Goal: Task Accomplishment & Management: Use online tool/utility

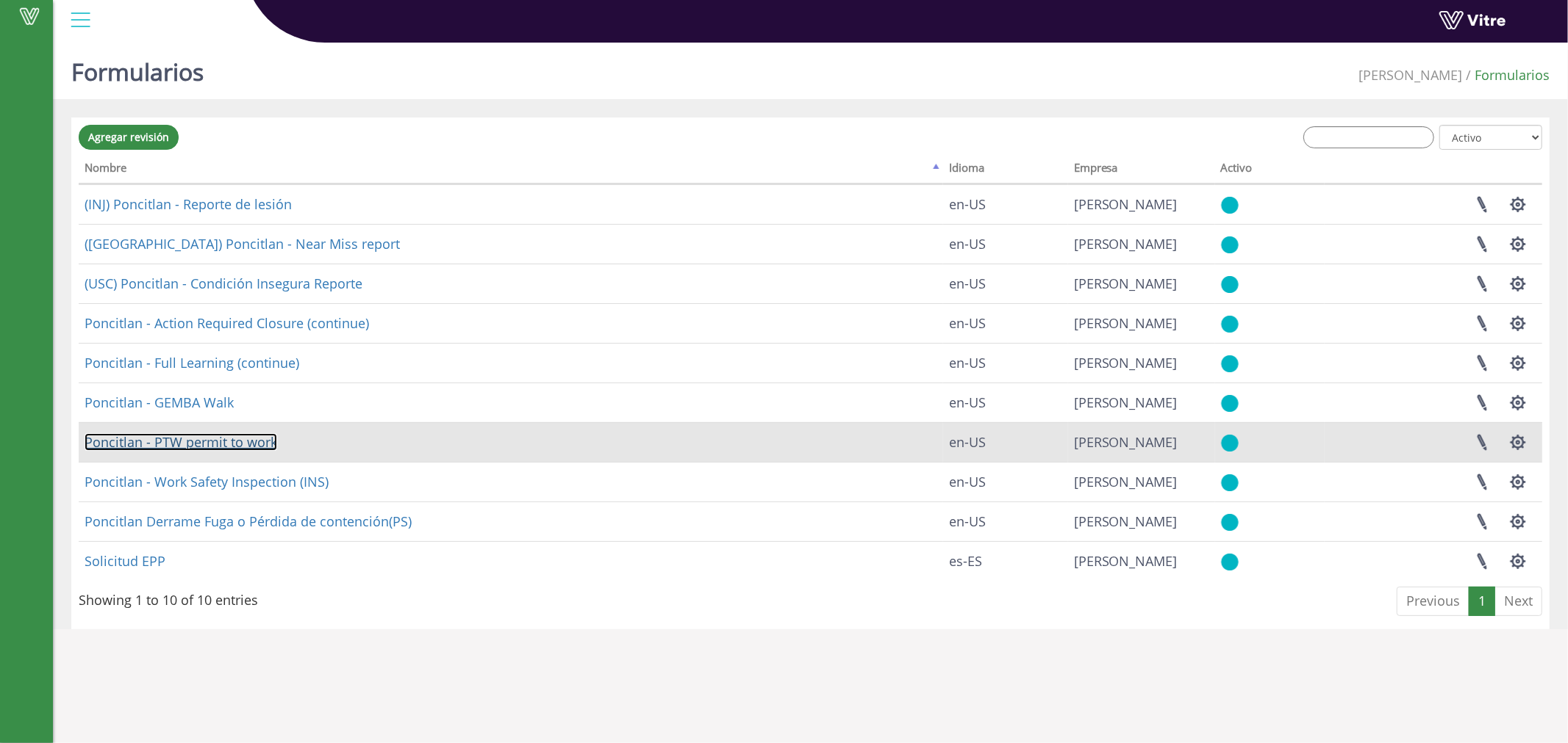
click at [236, 444] on link "Poncitlan - PTW permit to work" at bounding box center [180, 441] width 193 height 17
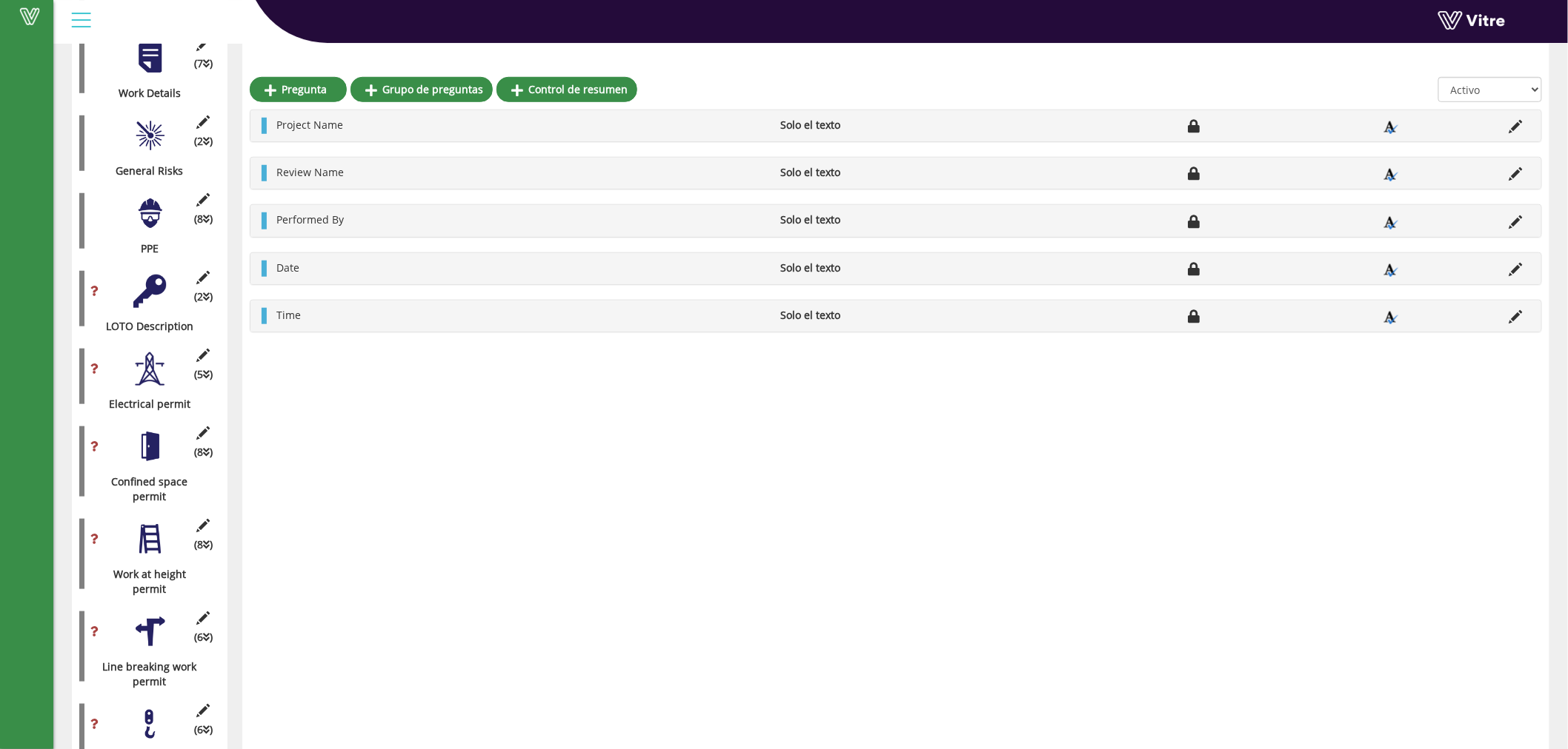
scroll to position [411, 0]
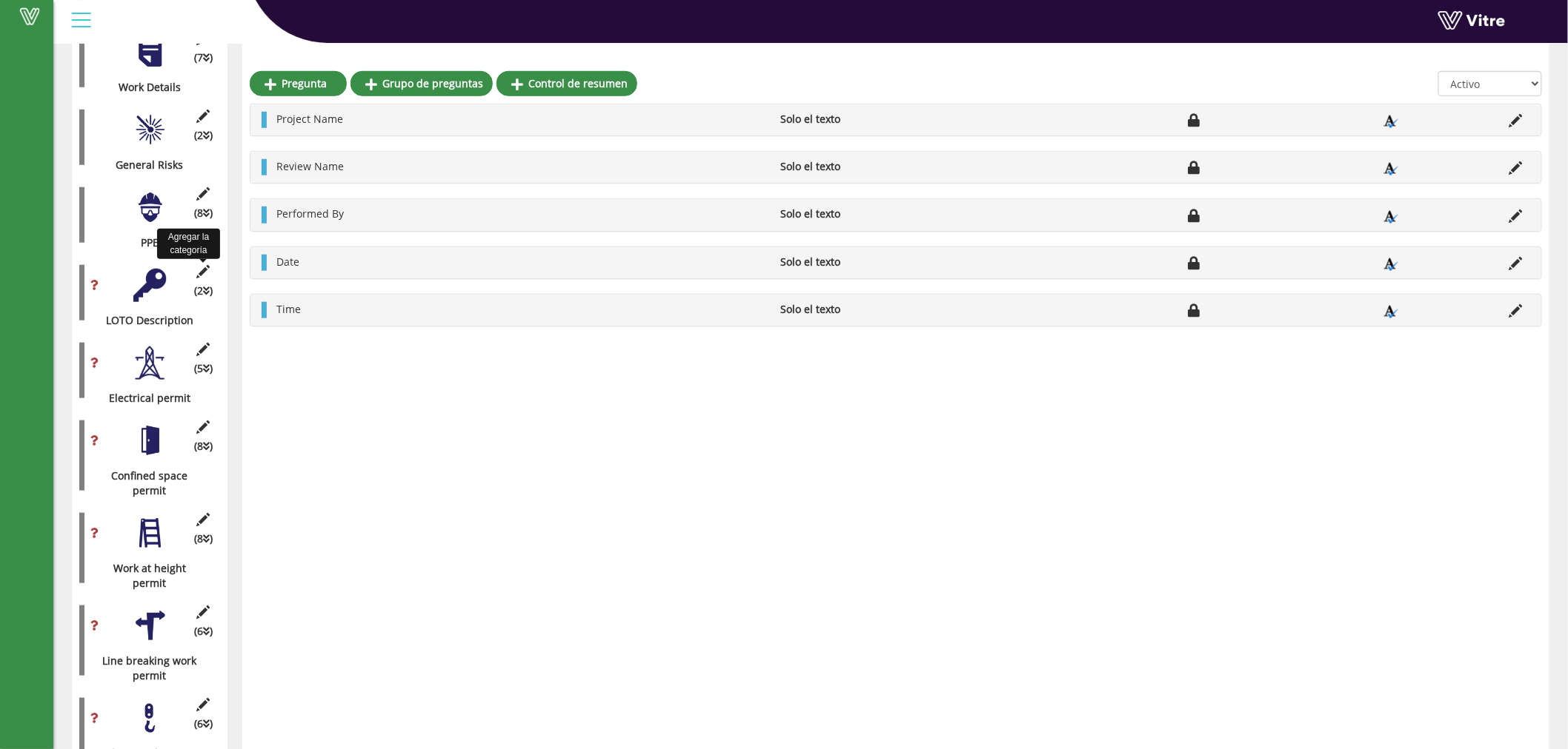
click at [205, 268] on icon at bounding box center [204, 272] width 18 height 13
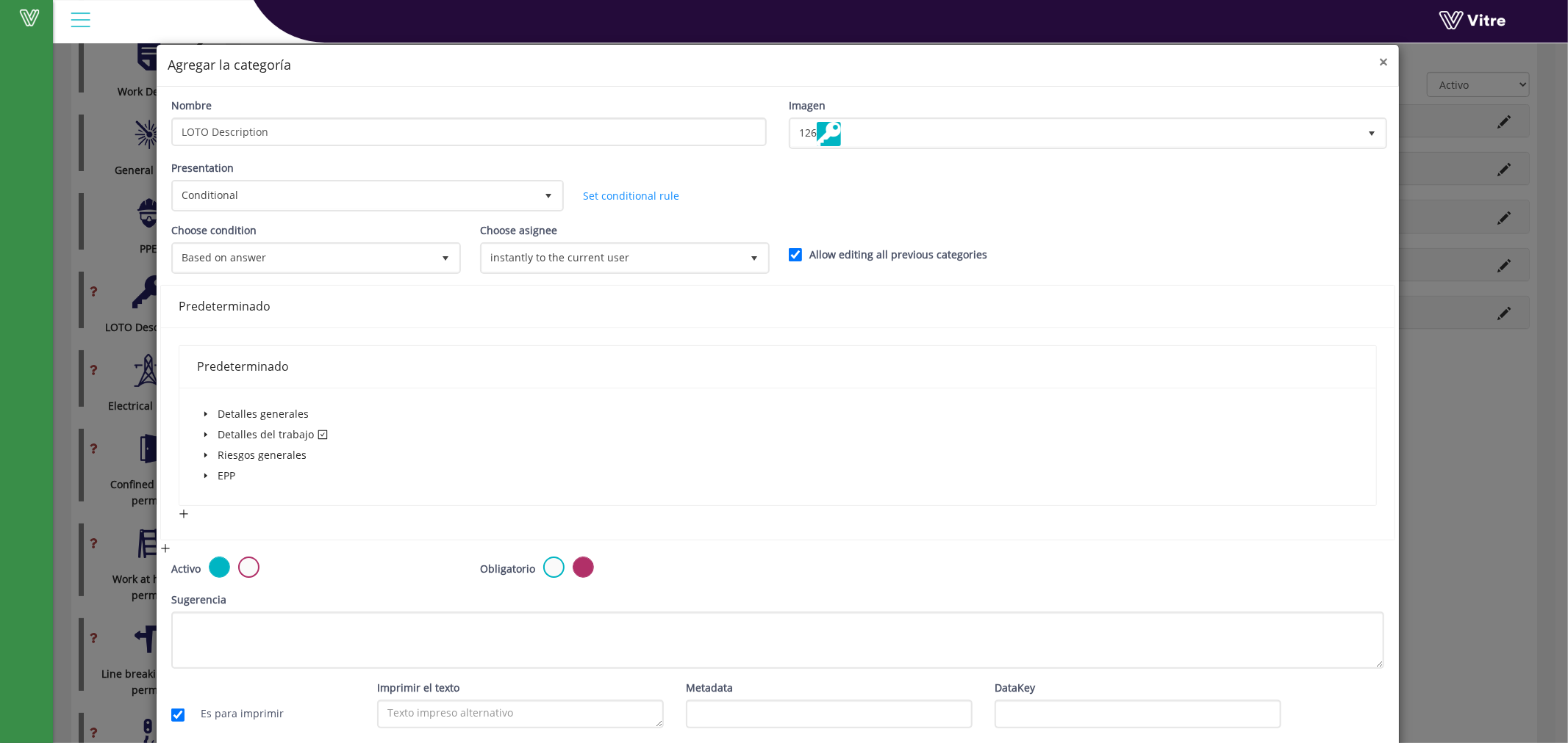
click at [1379, 53] on span "×" at bounding box center [1383, 61] width 9 height 21
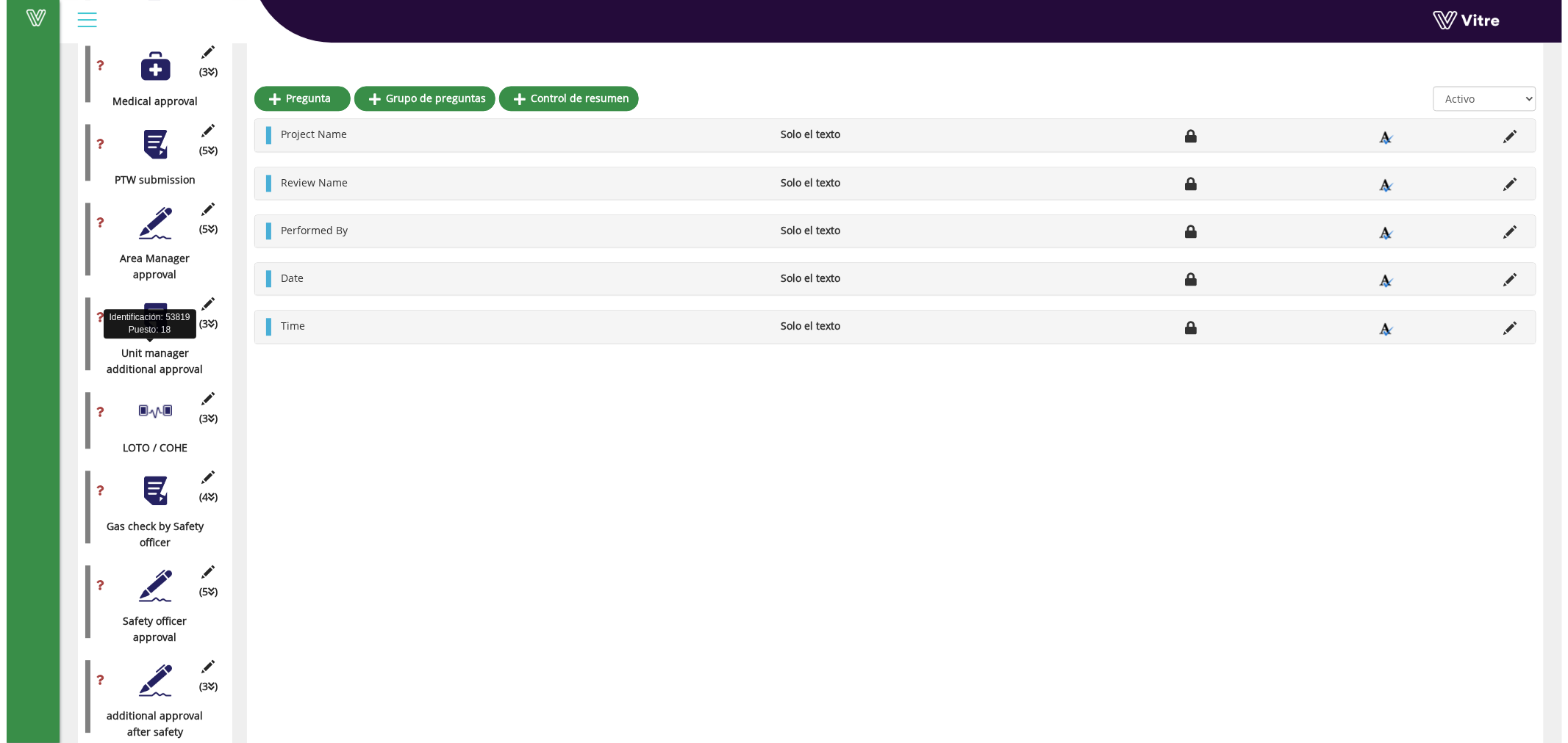
scroll to position [1361, 0]
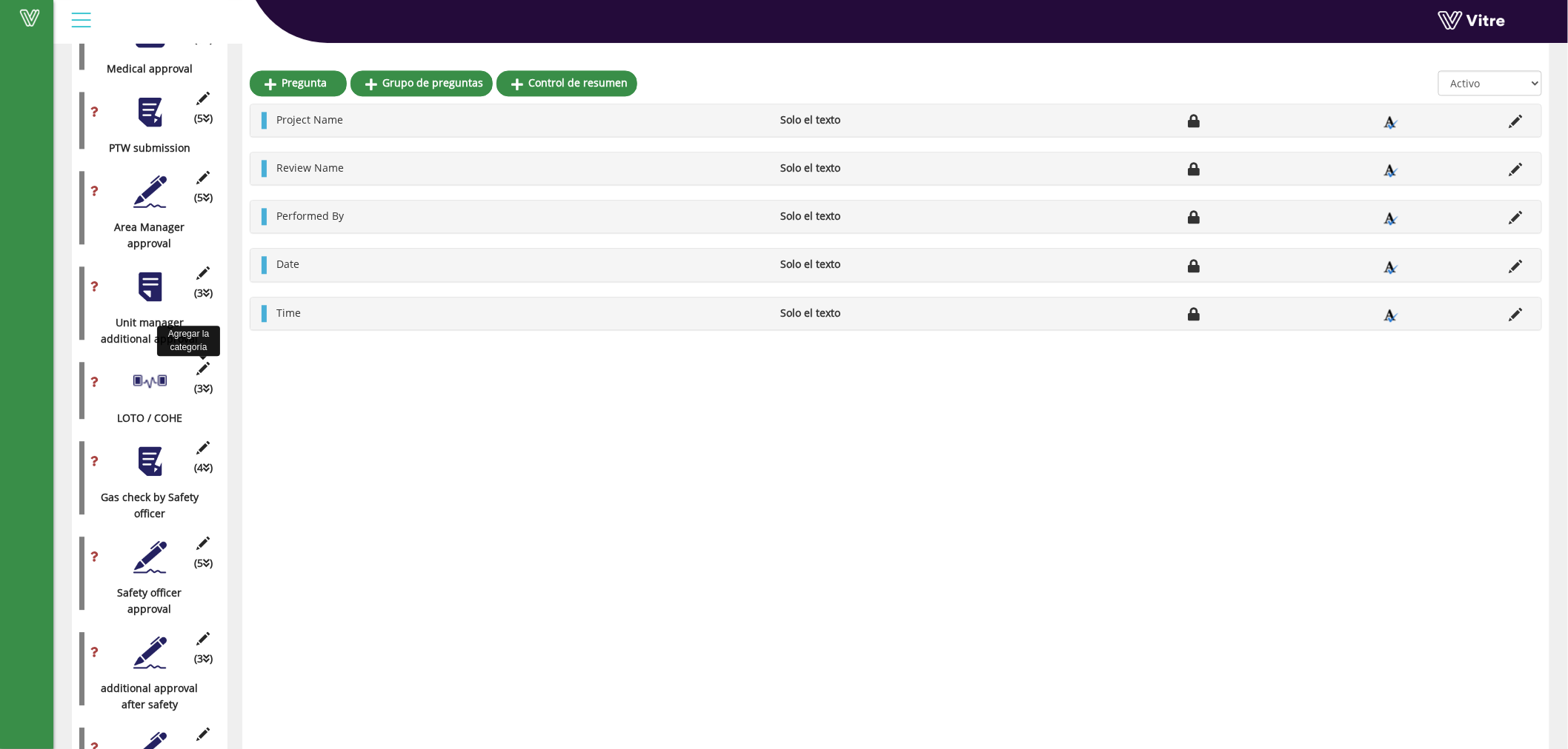
click at [197, 370] on icon at bounding box center [204, 369] width 18 height 13
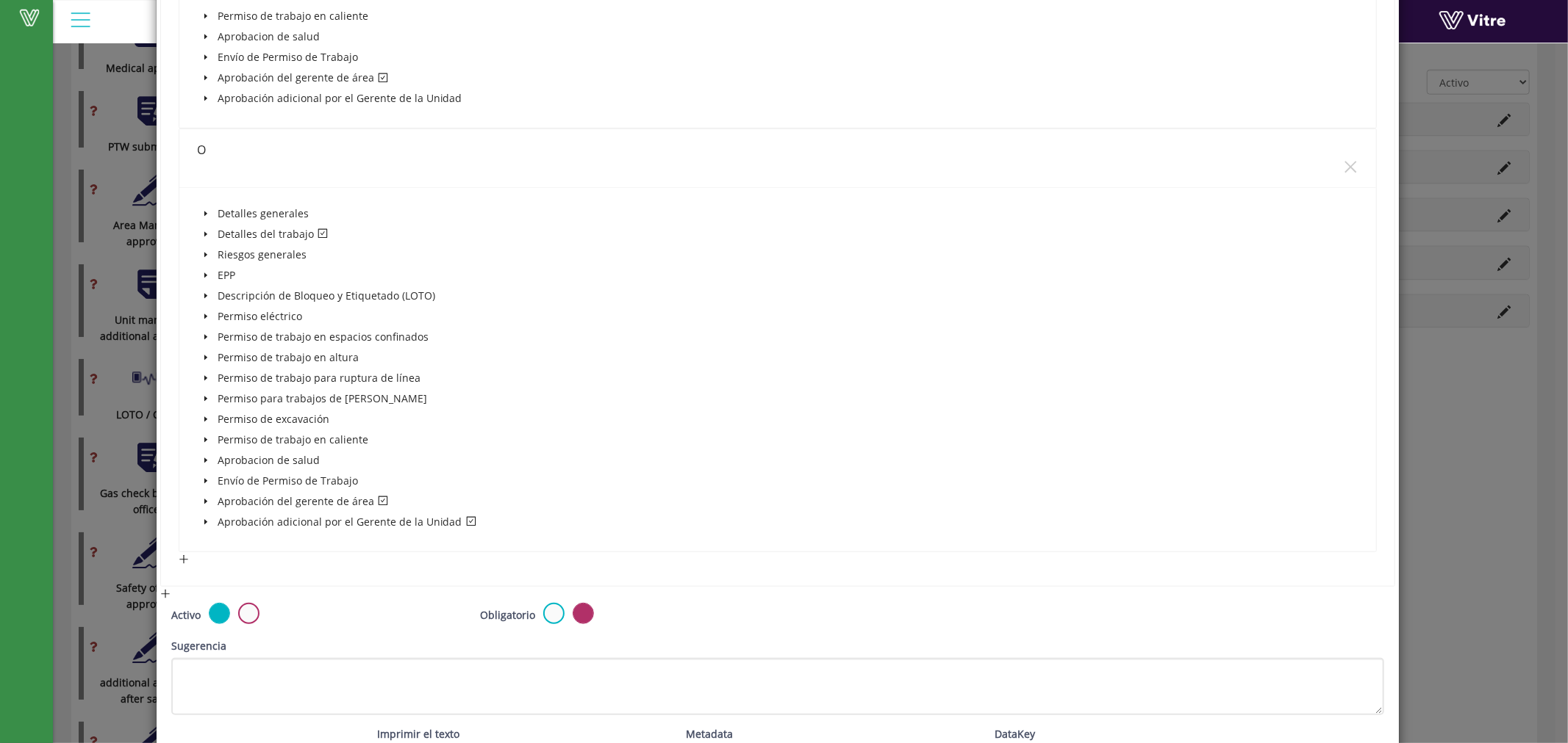
scroll to position [680, 0]
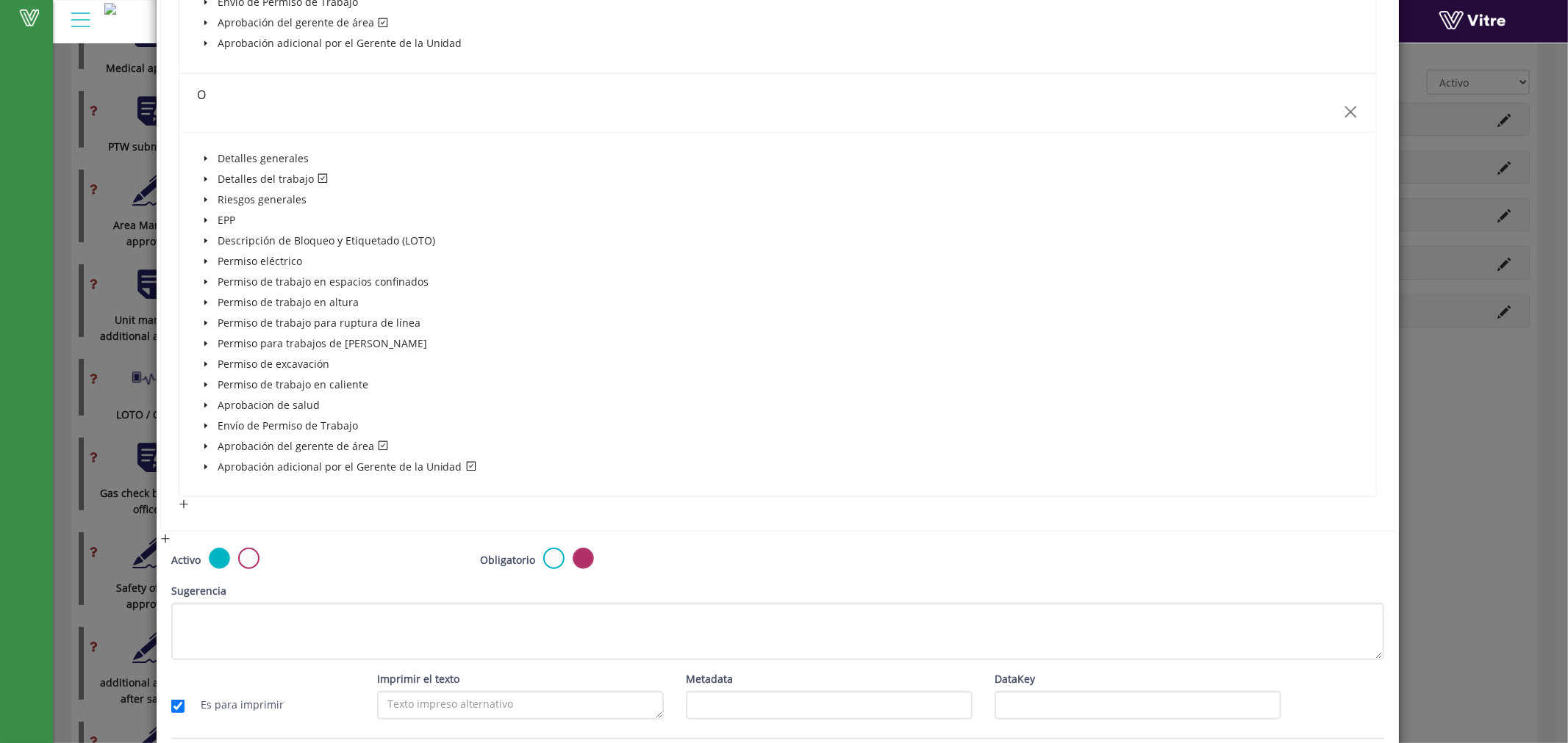
click at [1345, 107] on icon "close" at bounding box center [1350, 112] width 12 height 12
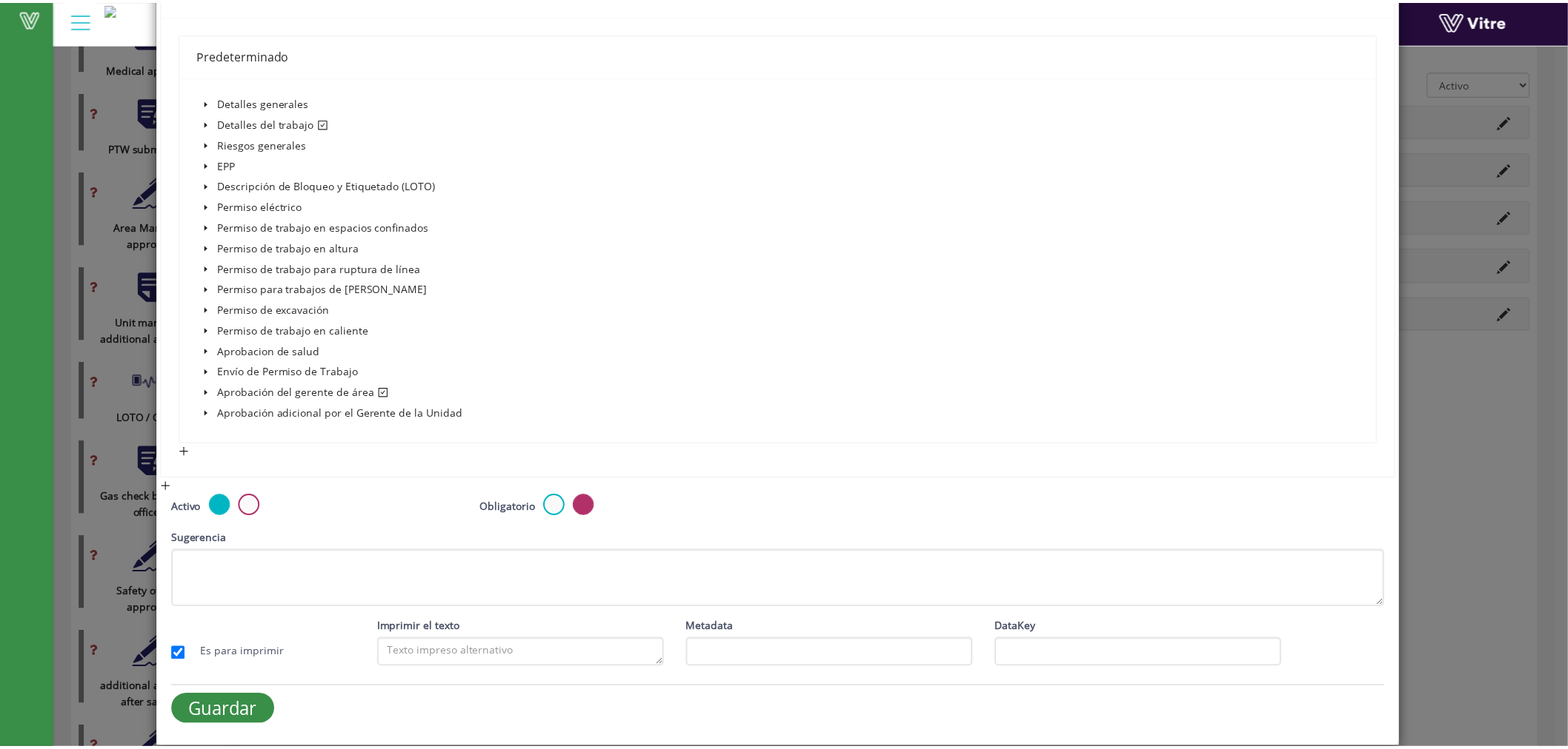
scroll to position [311, 0]
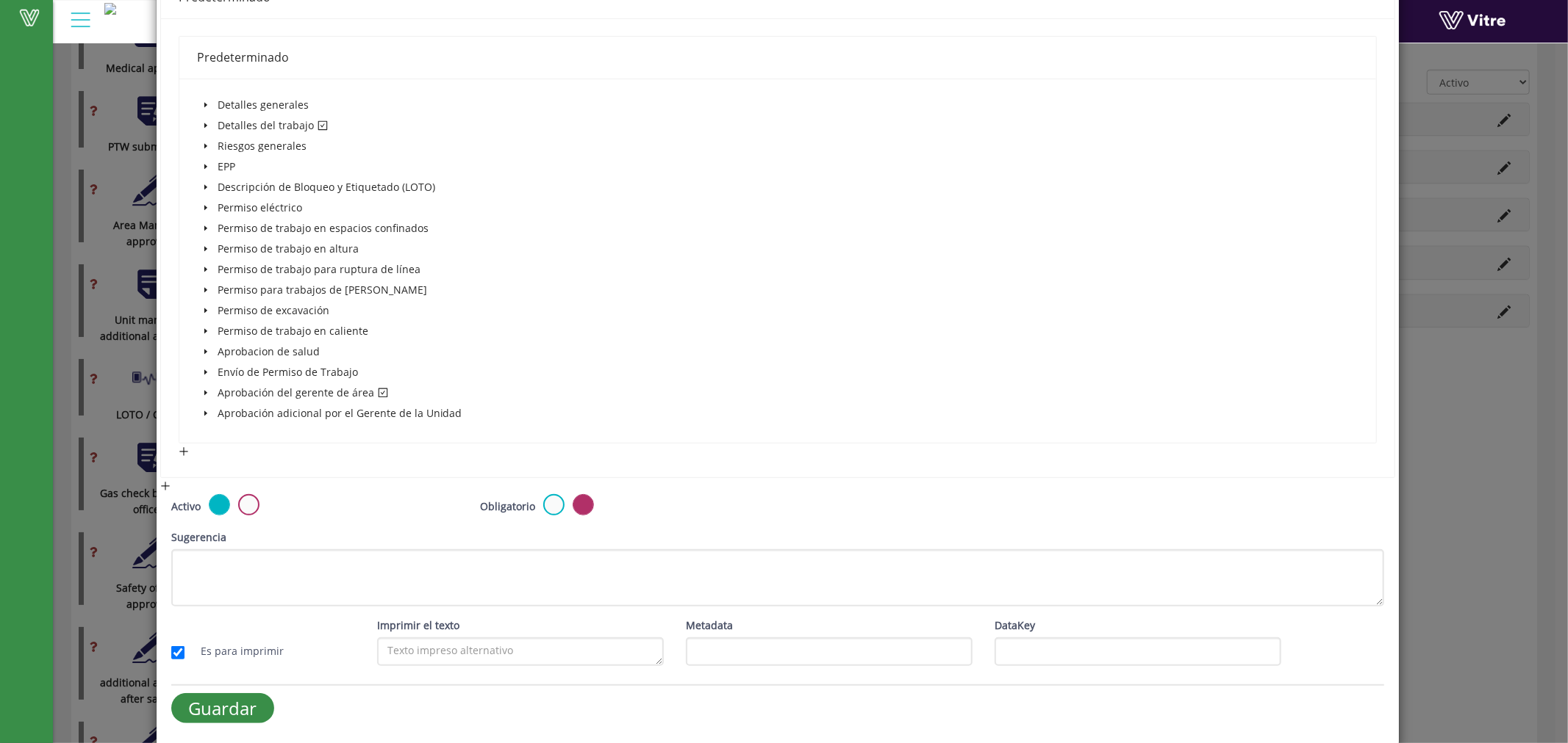
click at [1416, 414] on div "× Agregar la categoría Nombre LOTO / COHE Imagen 88 88 Presentation Conditional…" at bounding box center [784, 371] width 1568 height 743
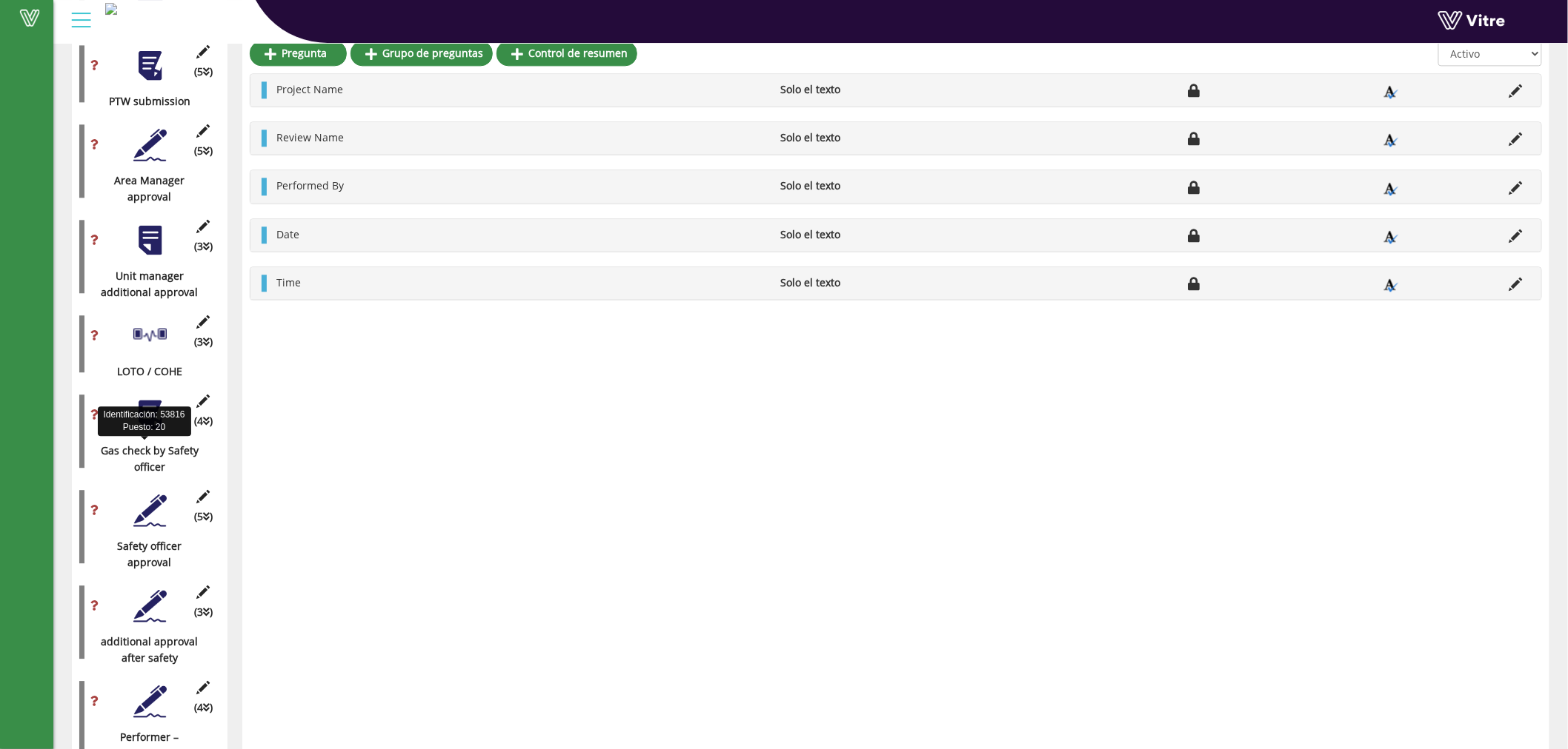
scroll to position [1444, 0]
